Goal: Book appointment/travel/reservation

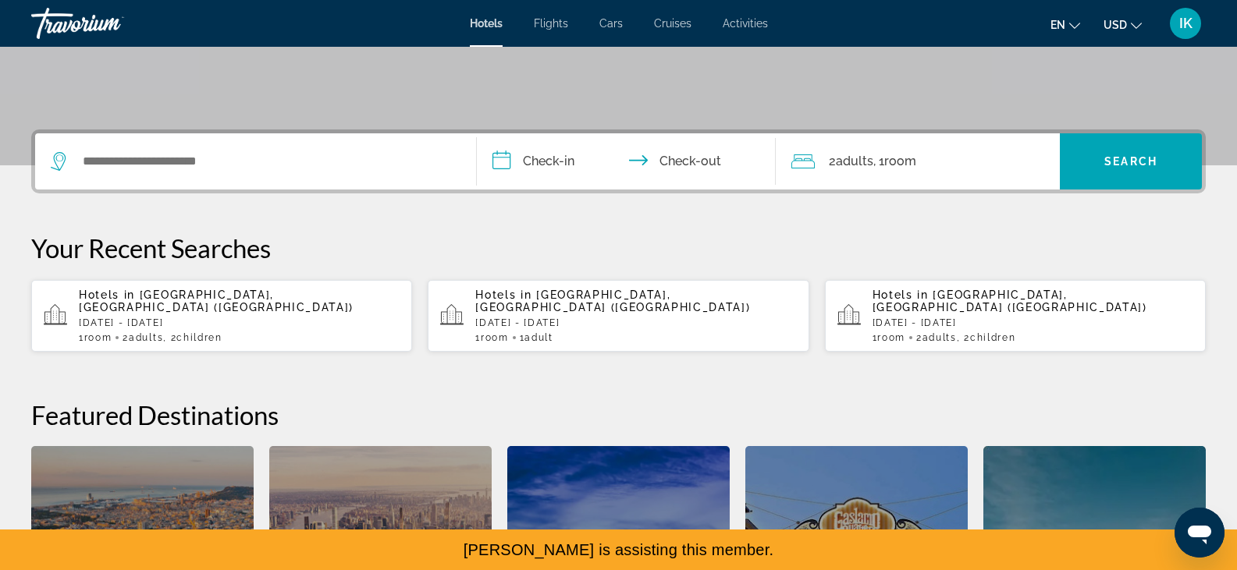
scroll to position [312, 0]
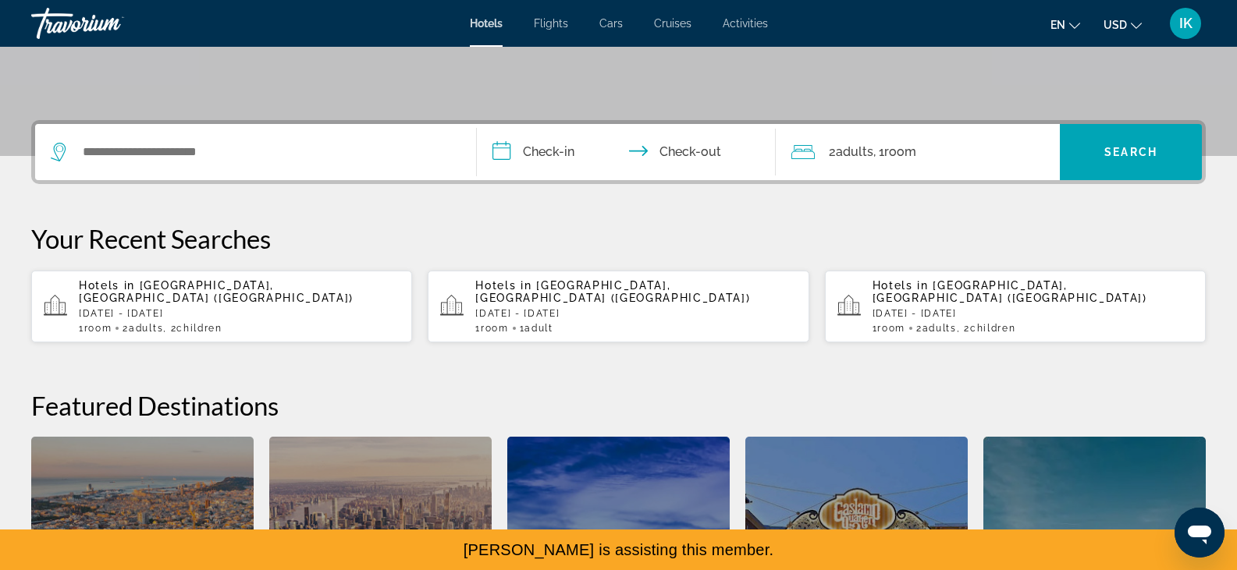
click at [241, 284] on span "Cancun, Mexico (CUN)" at bounding box center [216, 291] width 275 height 25
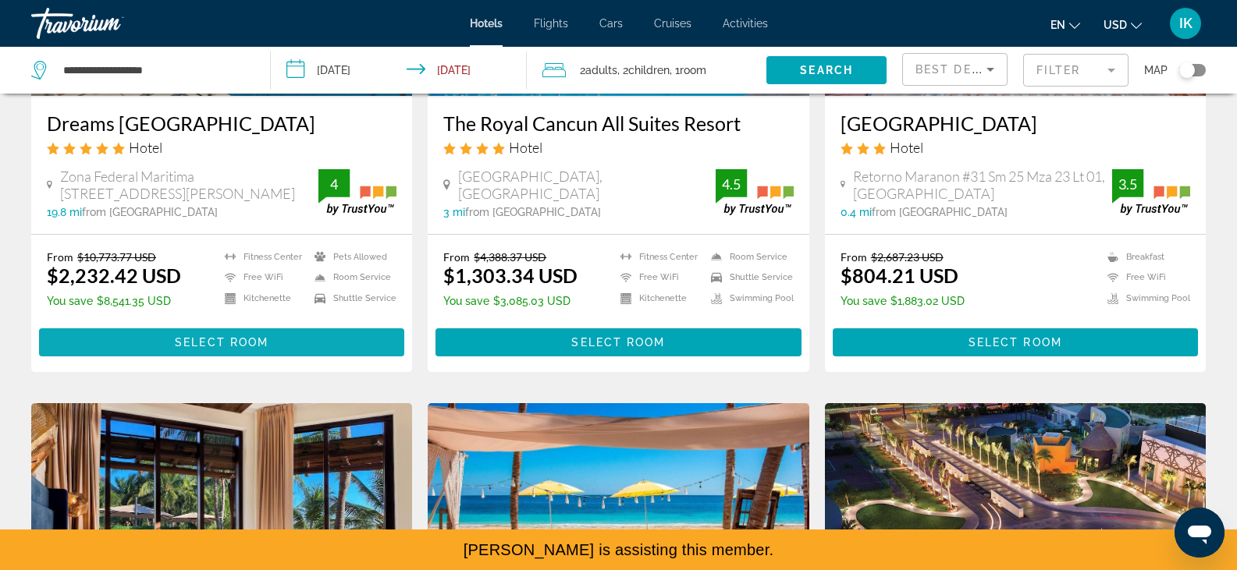
scroll to position [303, 0]
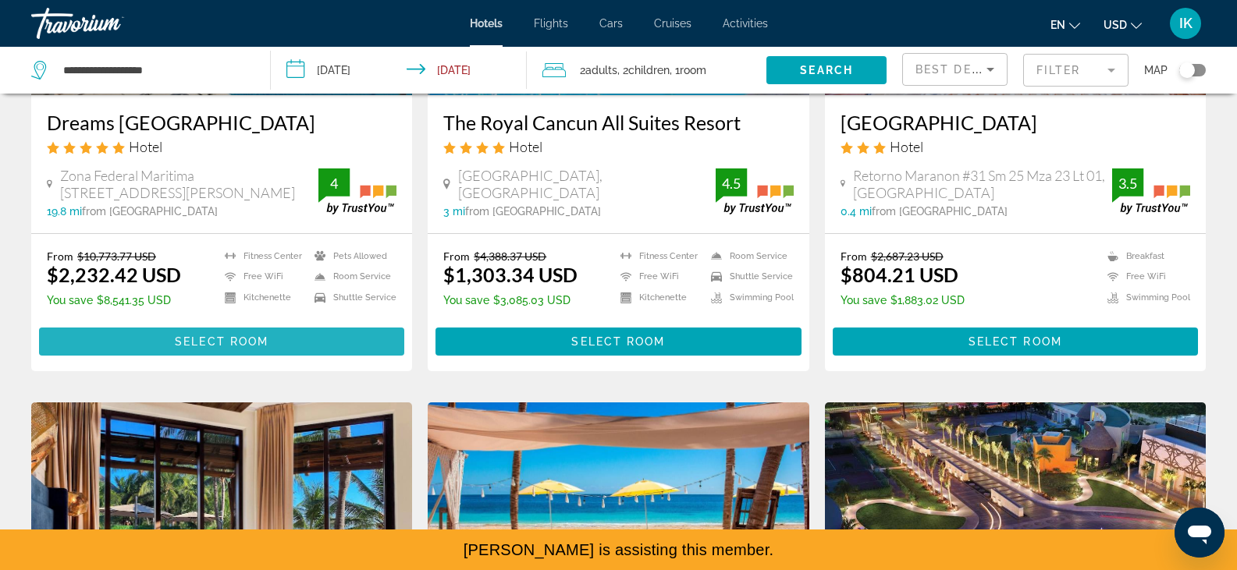
click at [324, 349] on span "Main content" at bounding box center [221, 341] width 365 height 37
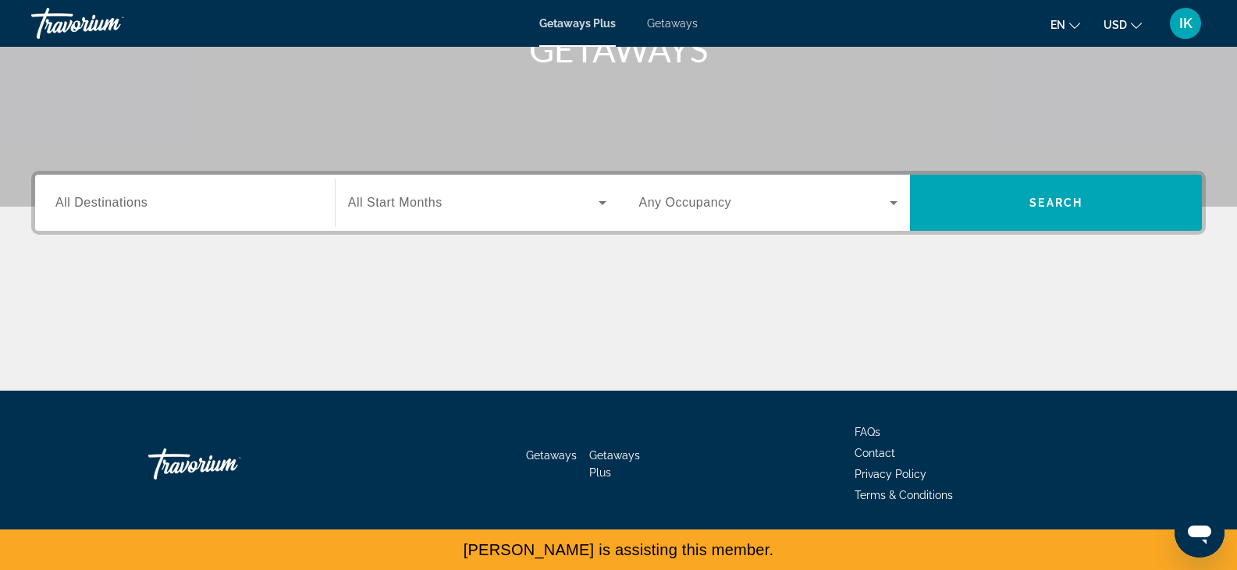
scroll to position [273, 0]
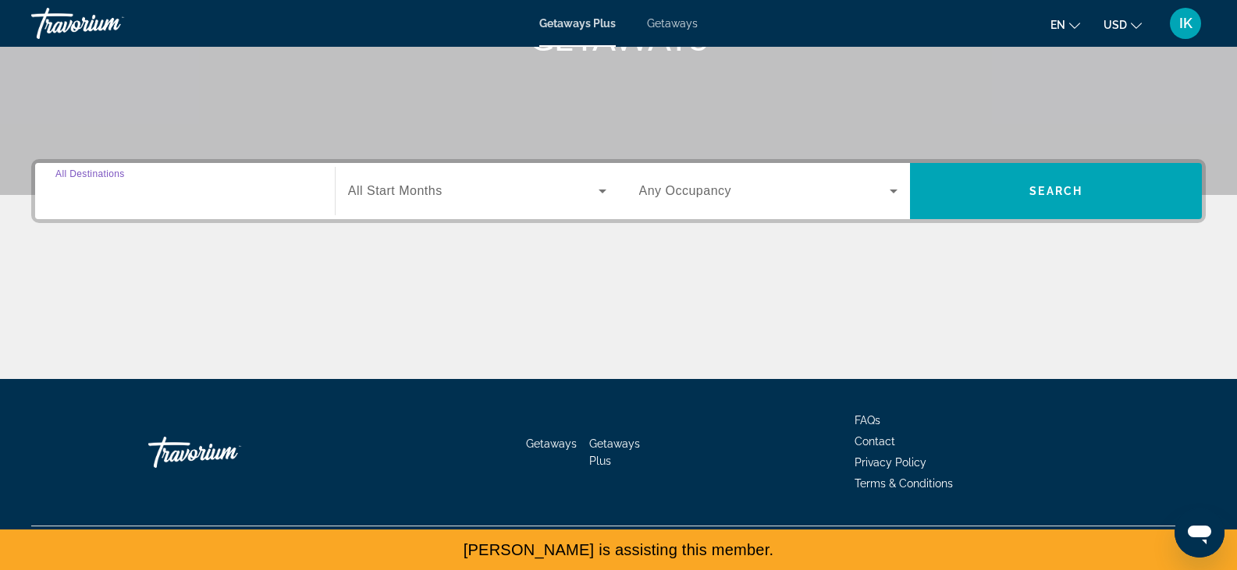
click at [171, 194] on input "Destination All Destinations" at bounding box center [184, 192] width 259 height 19
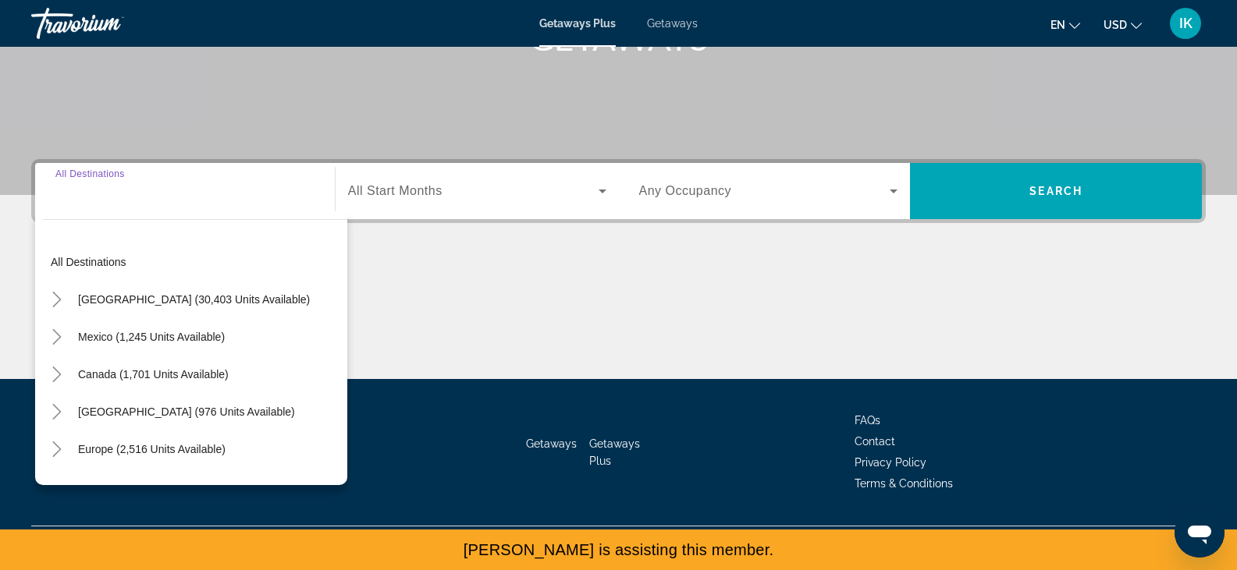
click at [171, 194] on input "Destination All Destinations" at bounding box center [184, 192] width 259 height 19
click at [678, 28] on span "Getaways" at bounding box center [672, 23] width 51 height 12
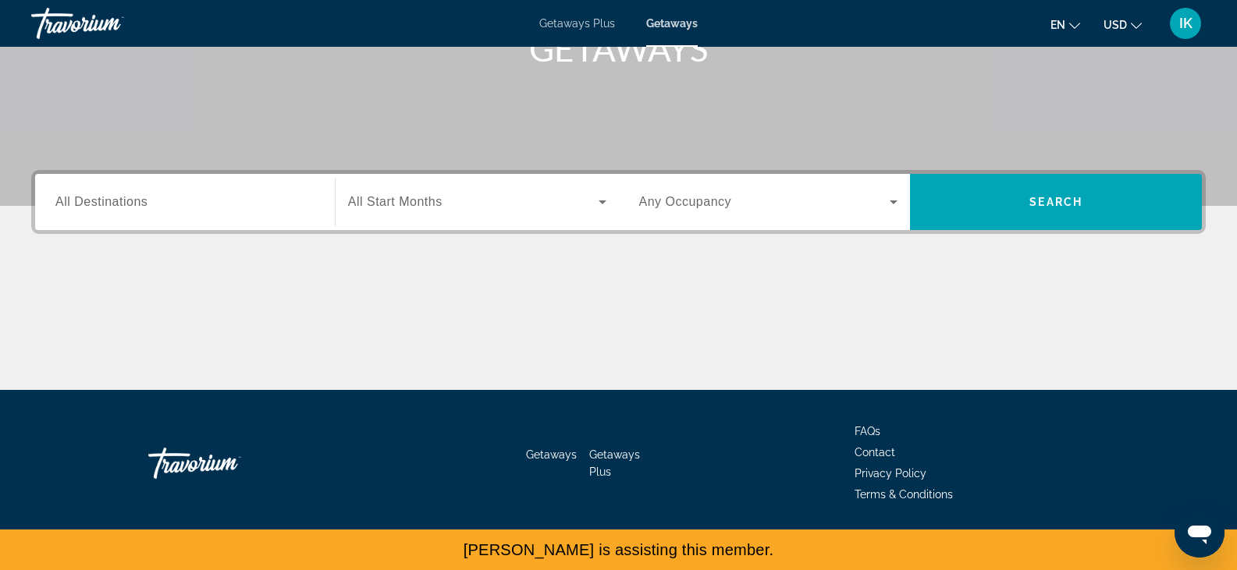
scroll to position [273, 0]
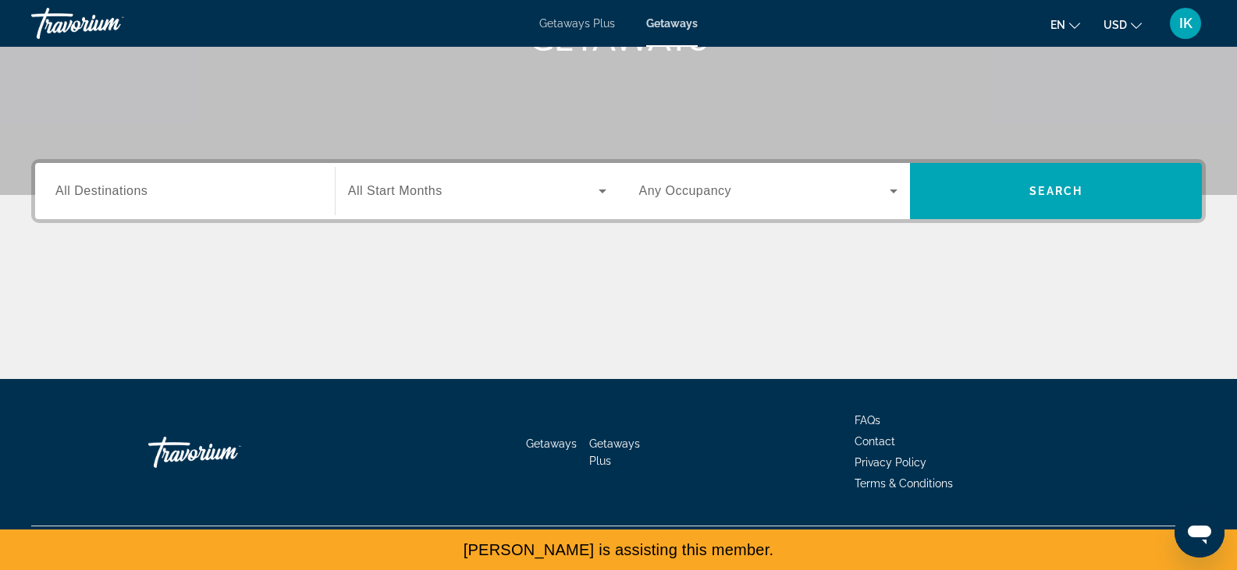
click at [115, 184] on span "All Destinations" at bounding box center [101, 190] width 92 height 13
click at [115, 184] on input "Destination All Destinations" at bounding box center [184, 192] width 259 height 19
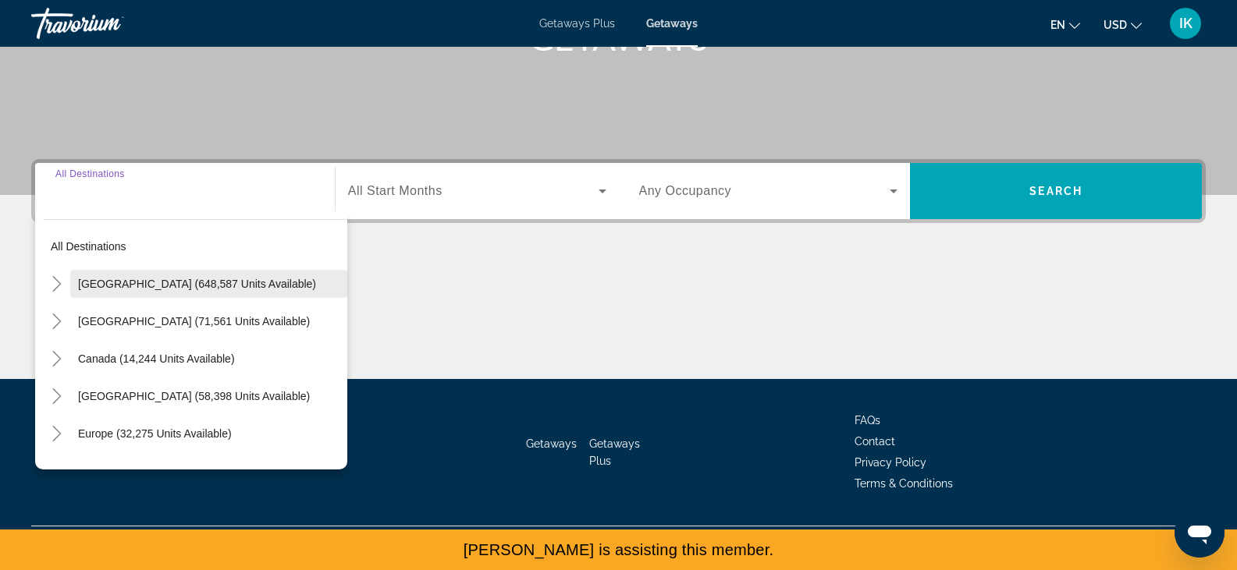
click at [139, 284] on span "[GEOGRAPHIC_DATA] (648,587 units available)" at bounding box center [197, 284] width 238 height 12
type input "**********"
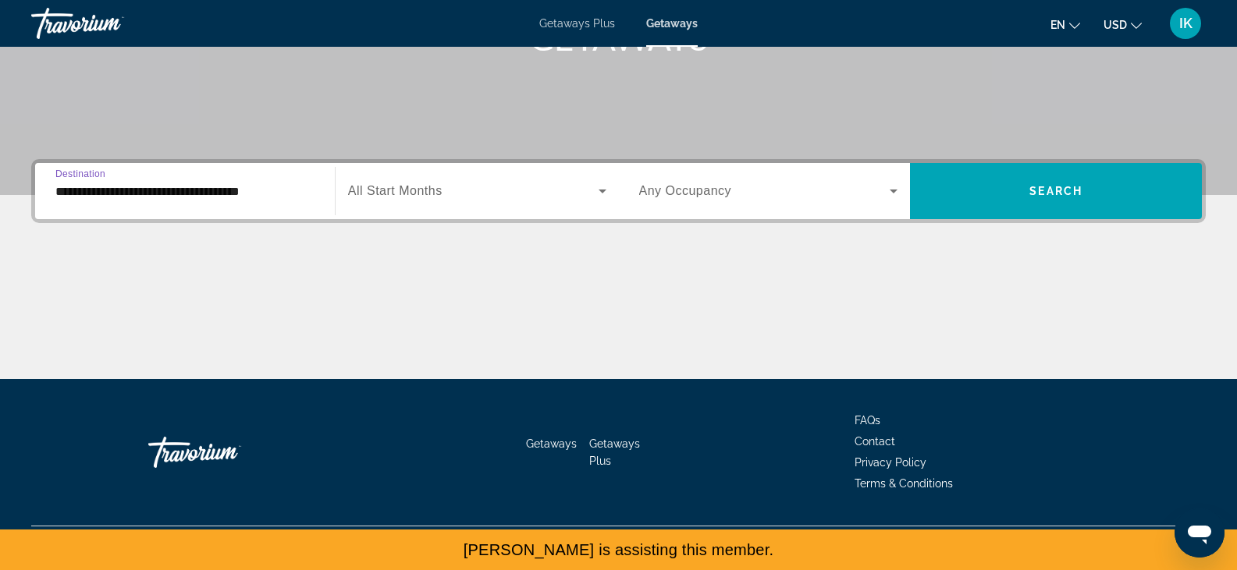
click at [424, 189] on span "All Start Months" at bounding box center [395, 190] width 94 height 13
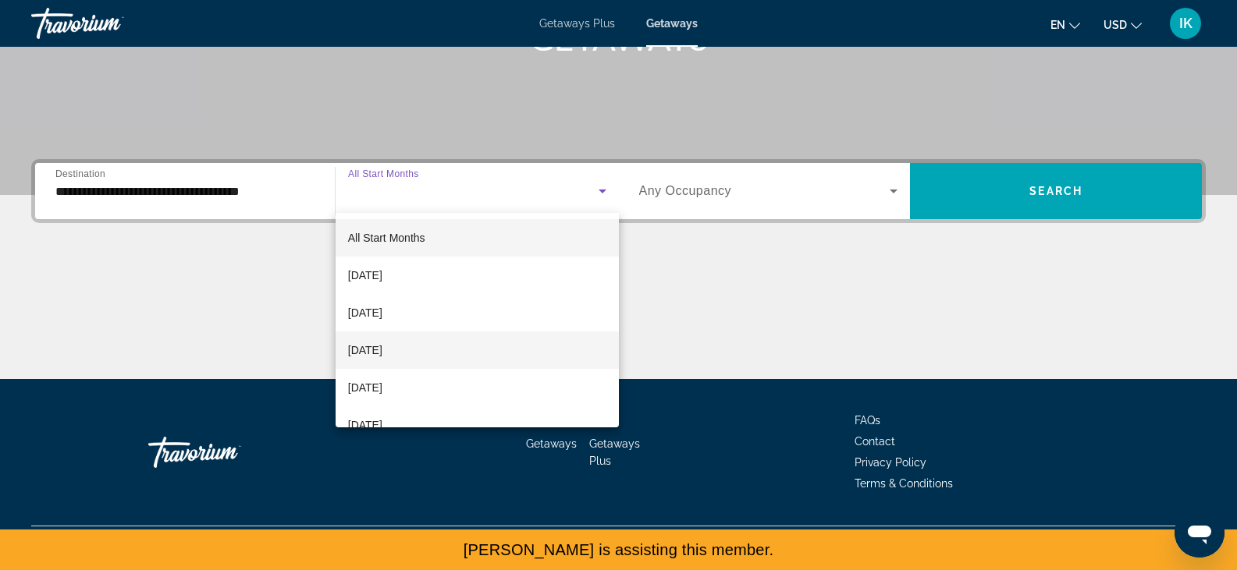
click at [382, 348] on span "[DATE]" at bounding box center [365, 350] width 34 height 19
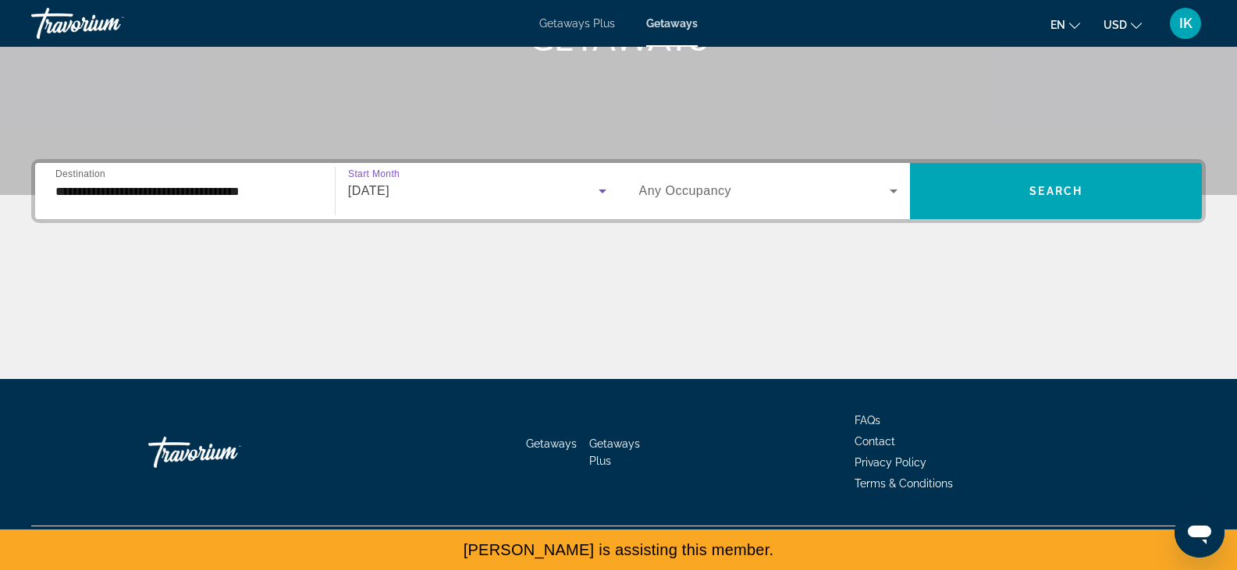
click at [709, 192] on span "Any Occupancy" at bounding box center [685, 190] width 93 height 13
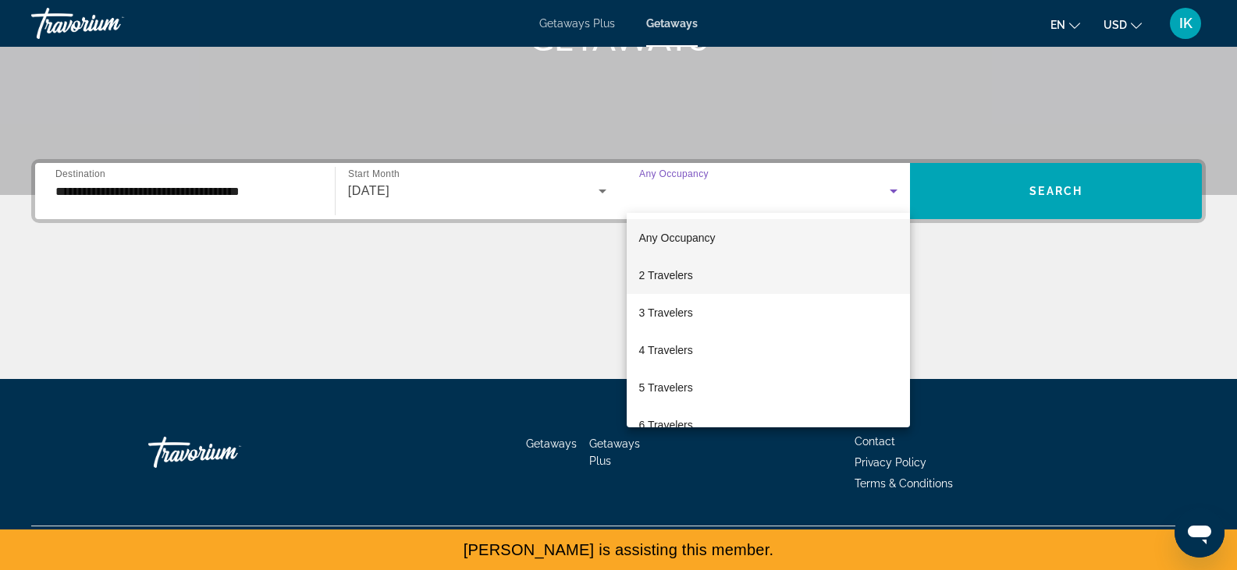
click at [707, 263] on mat-option "2 Travelers" at bounding box center [769, 275] width 284 height 37
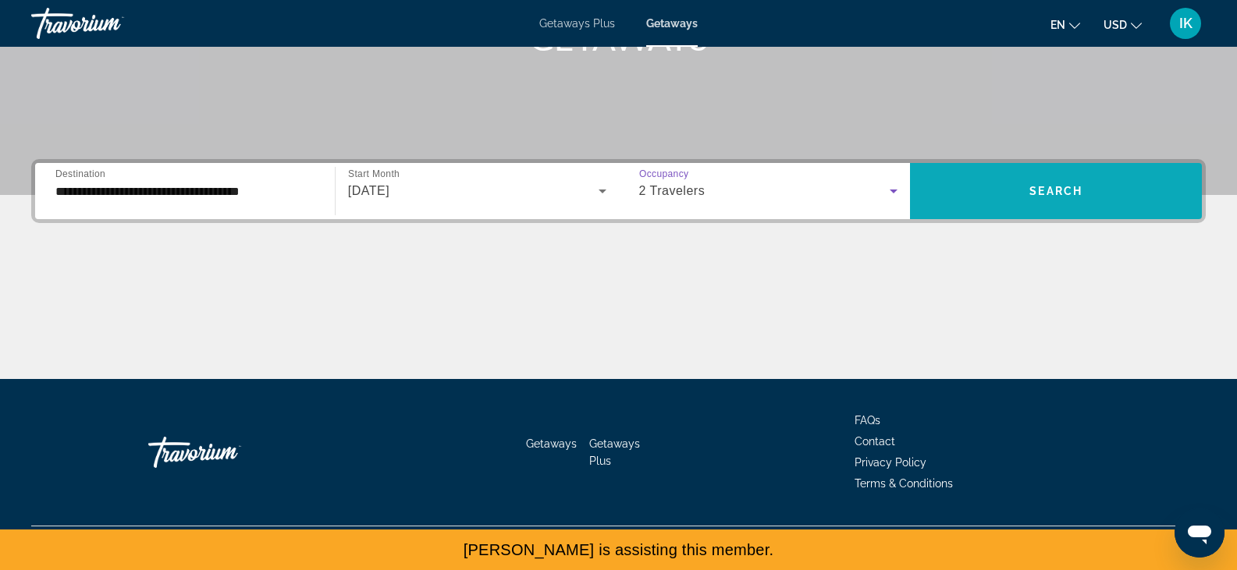
click at [1033, 174] on span "Search widget" at bounding box center [1056, 190] width 292 height 37
